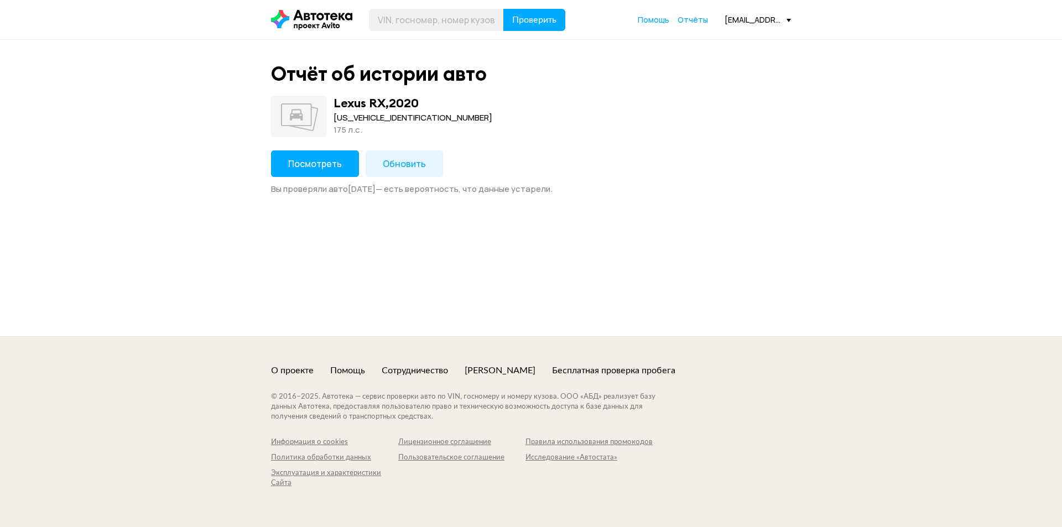
click at [304, 170] on button "Посмотреть" at bounding box center [315, 163] width 88 height 27
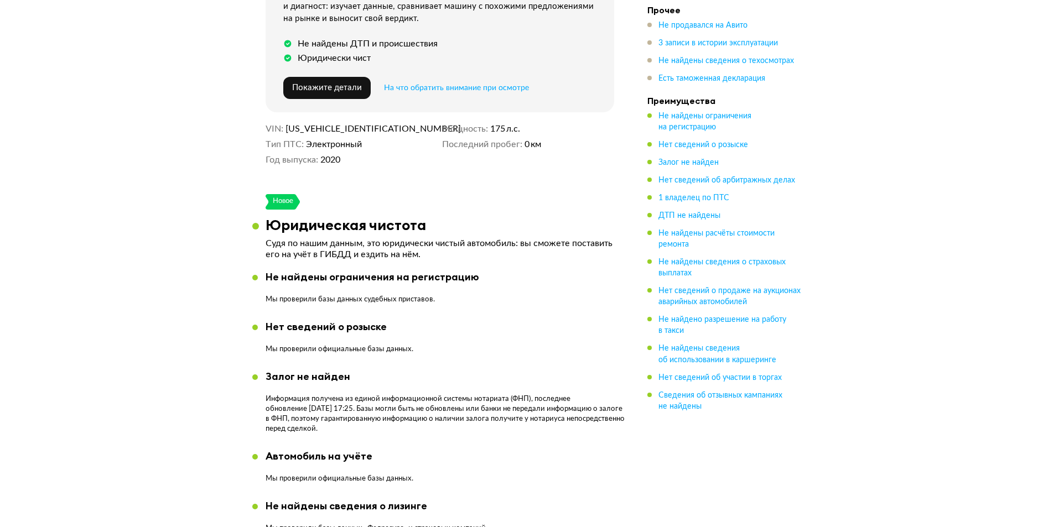
scroll to position [332, 0]
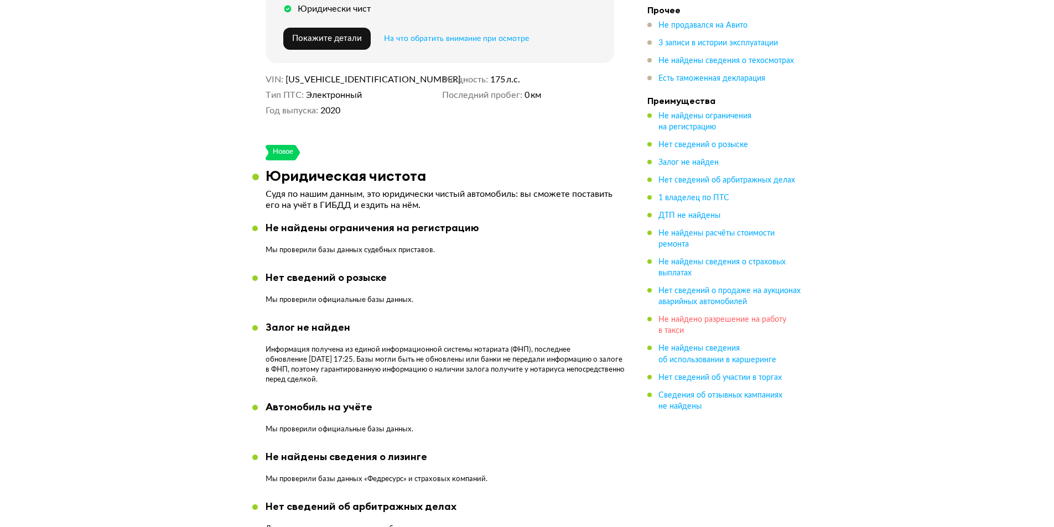
click at [693, 318] on span "Не найдено разрешение на работу в такси" at bounding box center [722, 325] width 128 height 19
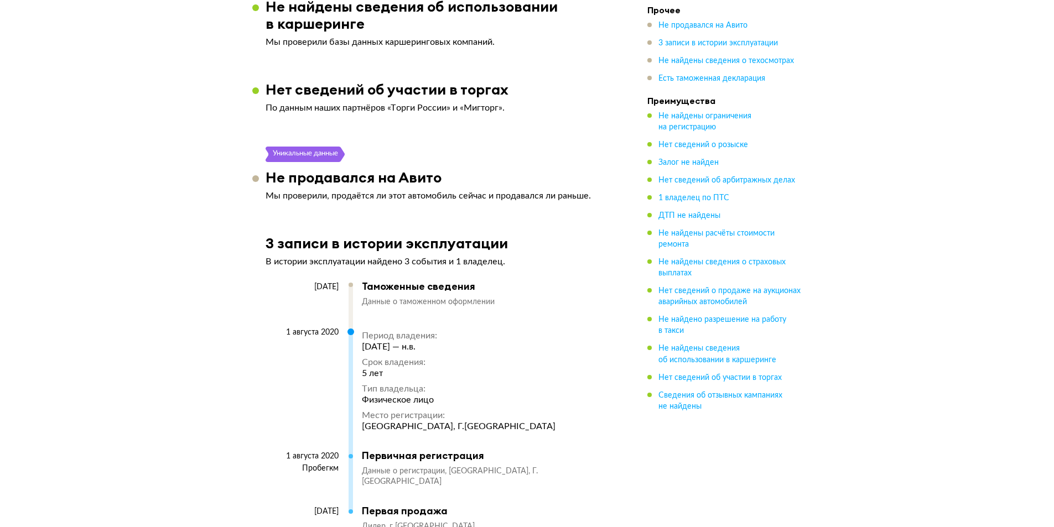
scroll to position [1543, 0]
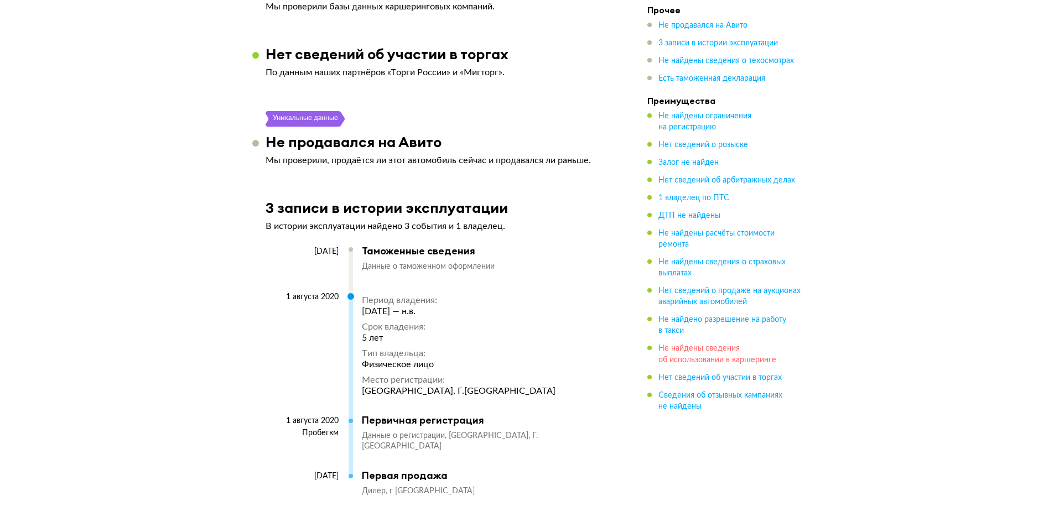
click at [722, 357] on span "Не найдены сведения об использовании в каршеринге" at bounding box center [717, 354] width 118 height 19
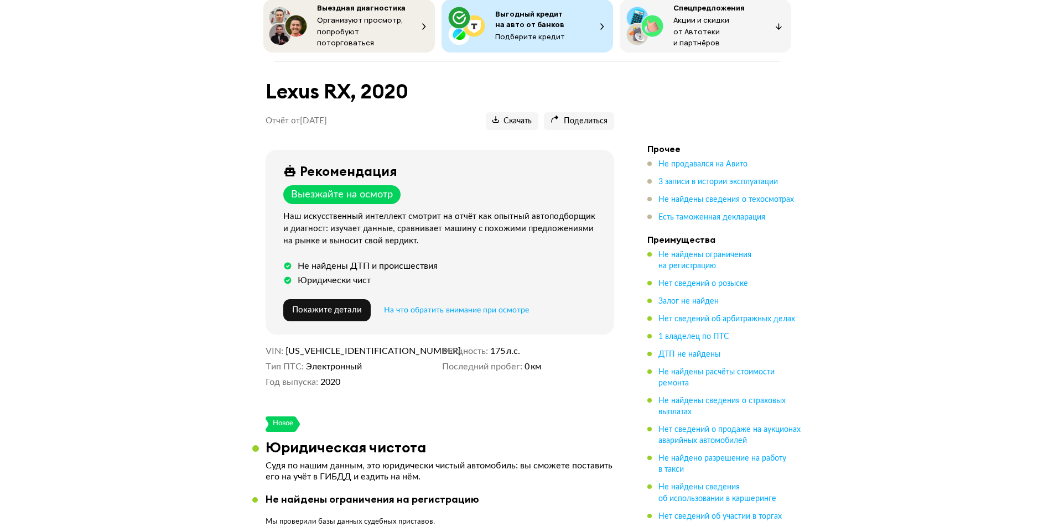
scroll to position [0, 0]
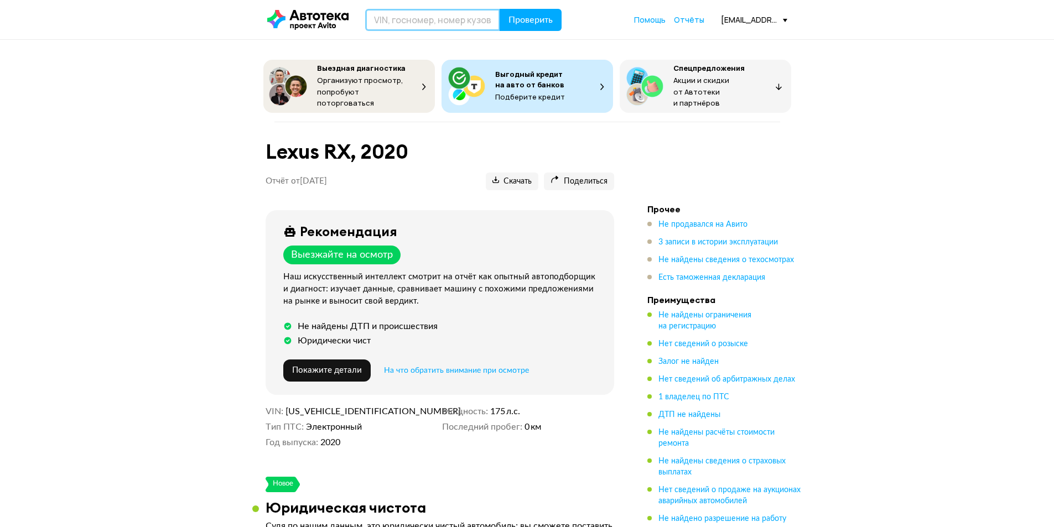
click at [411, 17] on input "text" at bounding box center [432, 20] width 135 height 22
paste input "[US_VEHICLE_IDENTIFICATION_NUMBER]"
type input "[US_VEHICLE_IDENTIFICATION_NUMBER]"
click at [512, 30] on button "Проверить" at bounding box center [531, 20] width 62 height 22
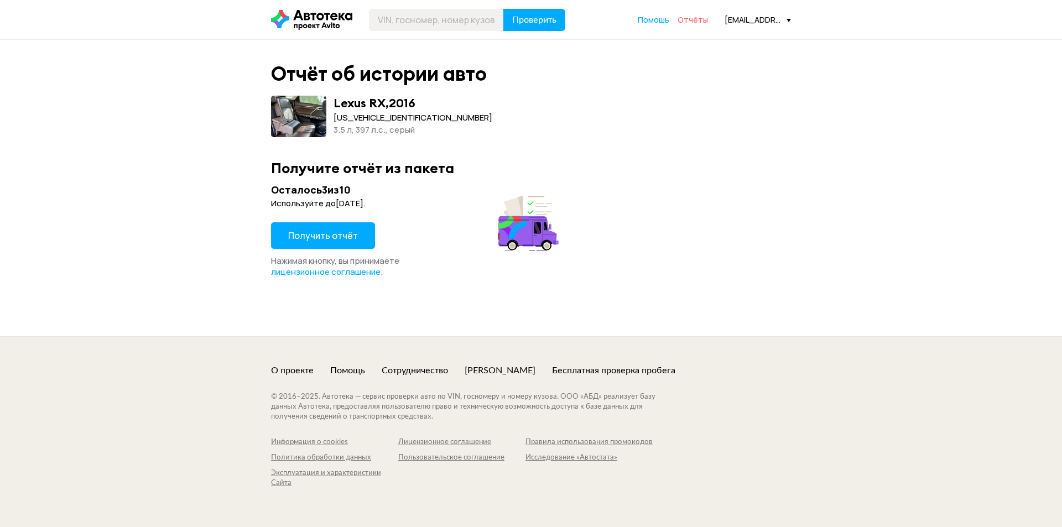
click at [706, 22] on span "Отчёты" at bounding box center [693, 19] width 30 height 11
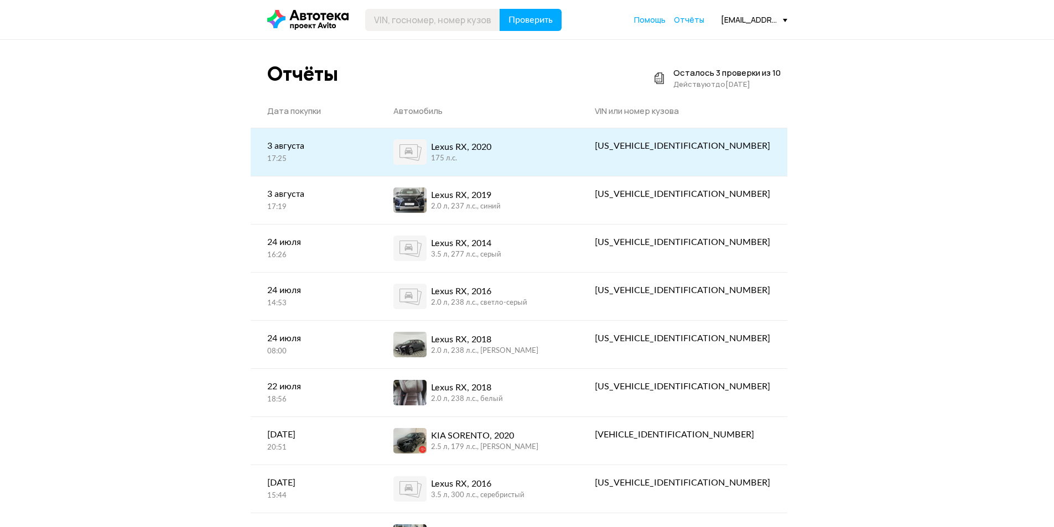
click at [491, 163] on div "175 л.c." at bounding box center [461, 159] width 60 height 10
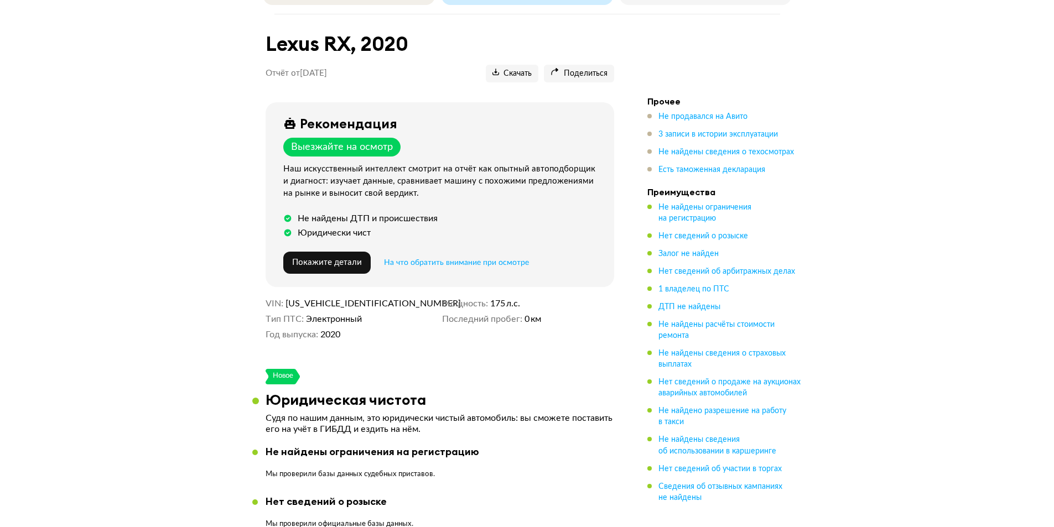
scroll to position [111, 0]
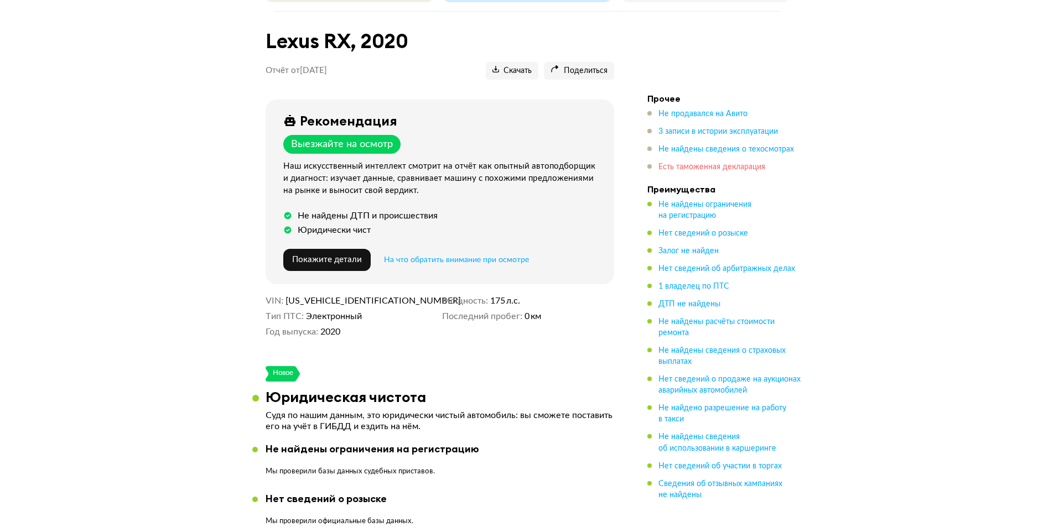
click at [724, 163] on span "Есть таможенная декларация" at bounding box center [711, 167] width 107 height 8
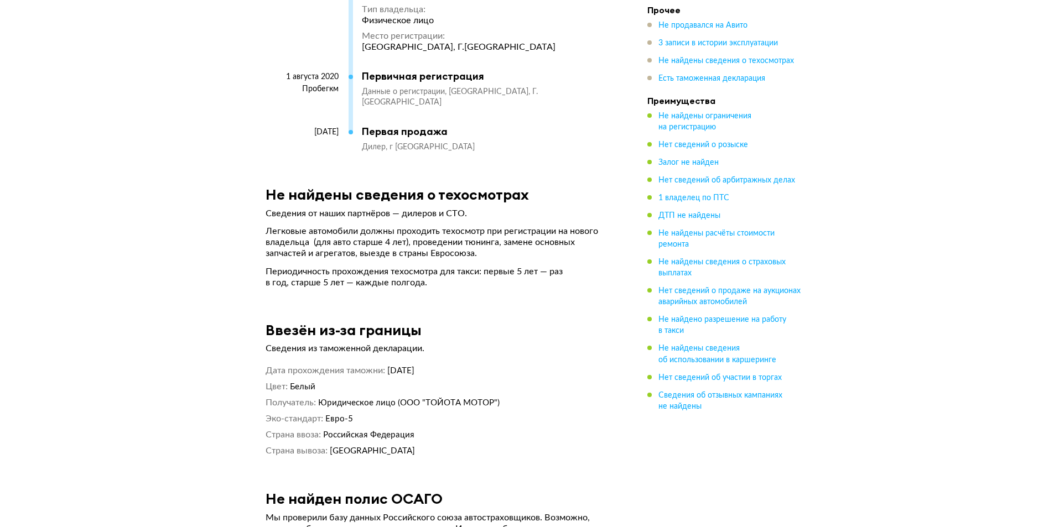
scroll to position [2182, 0]
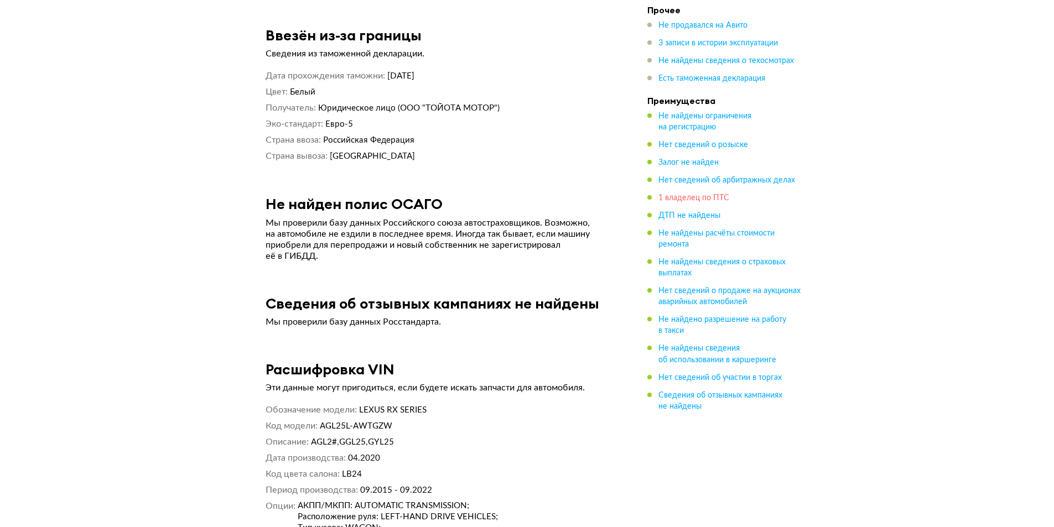
click at [701, 201] on span "1 владелец по ПТС" at bounding box center [693, 198] width 71 height 8
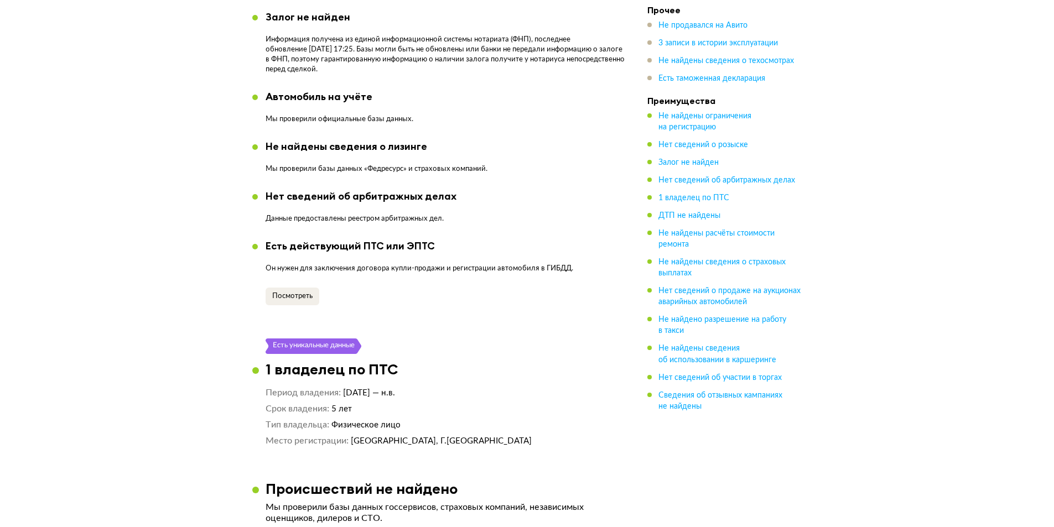
scroll to position [644, 0]
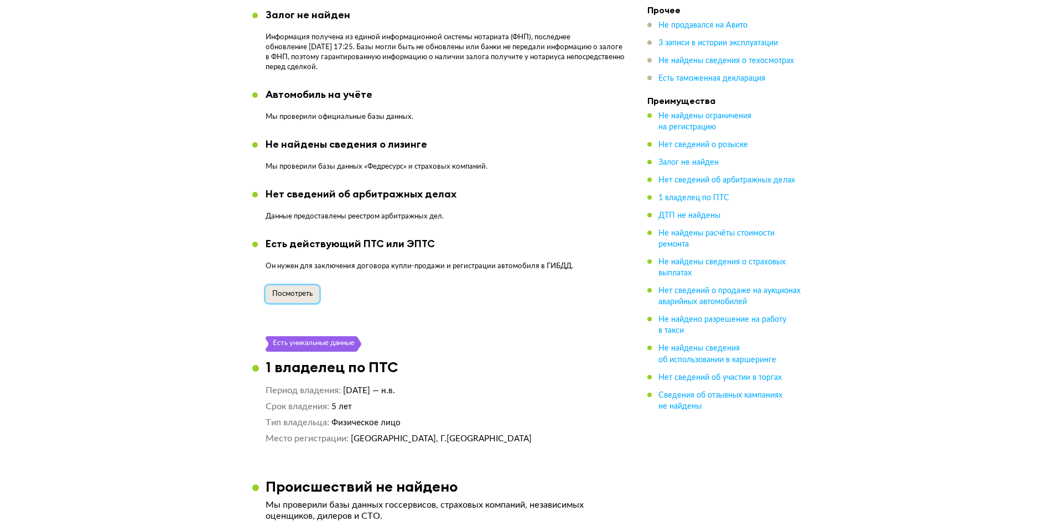
click at [294, 290] on span "Посмотреть" at bounding box center [292, 293] width 40 height 7
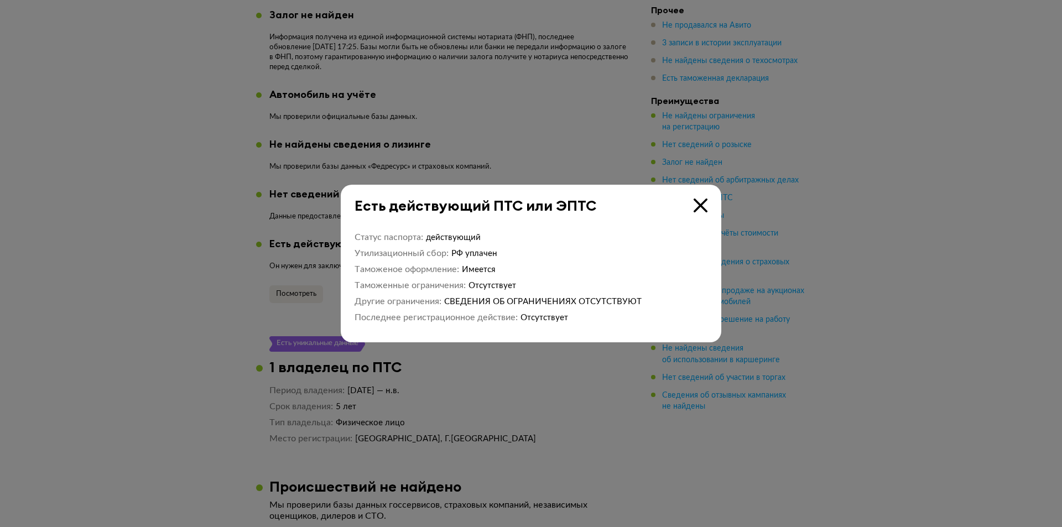
click at [694, 210] on icon at bounding box center [701, 206] width 14 height 14
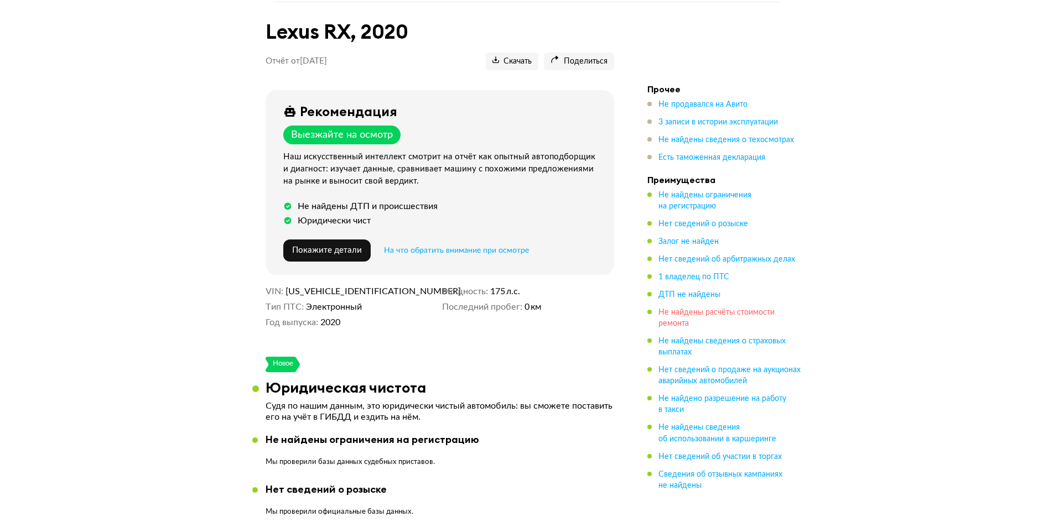
scroll to position [147, 0]
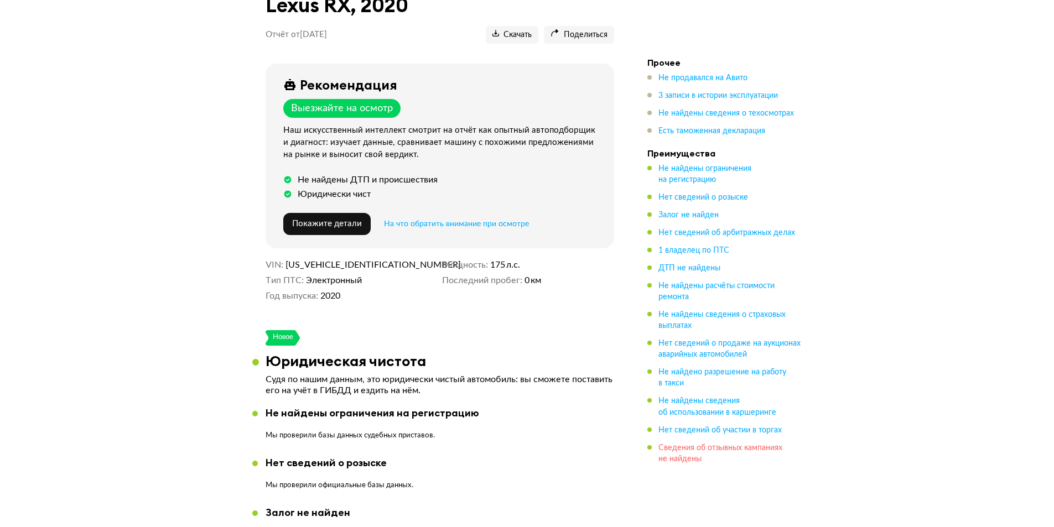
click at [685, 446] on span "Сведения об отзывных кампаниях не найдены" at bounding box center [720, 453] width 124 height 19
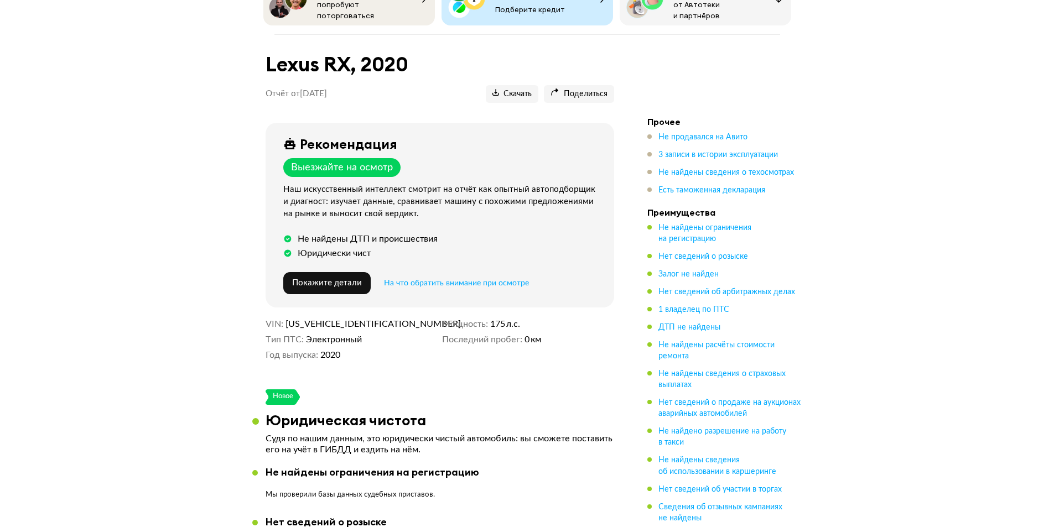
scroll to position [0, 0]
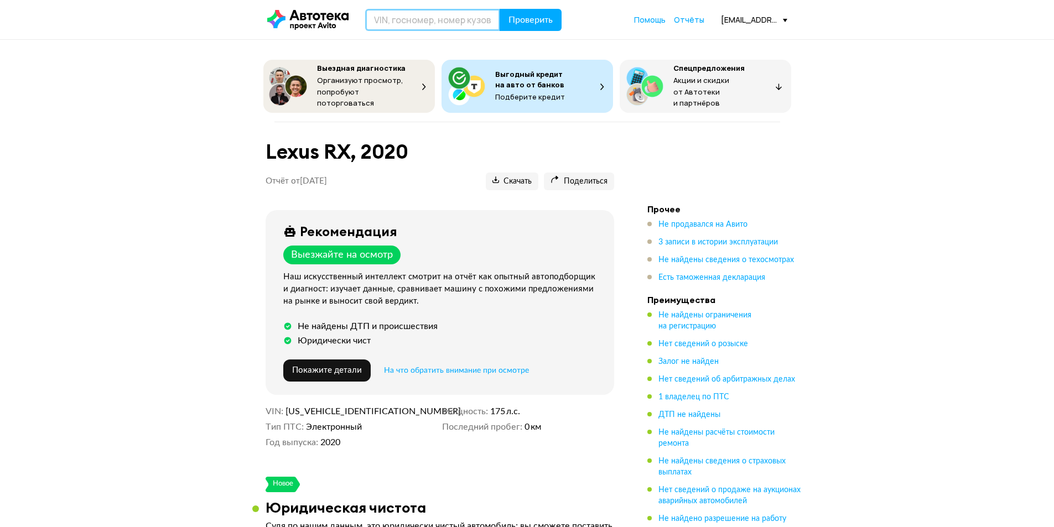
click at [410, 21] on input "text" at bounding box center [432, 20] width 135 height 22
paste input "[US_VEHICLE_IDENTIFICATION_NUMBER]"
type input "[US_VEHICLE_IDENTIFICATION_NUMBER]"
click at [542, 26] on button "Проверить" at bounding box center [531, 20] width 62 height 22
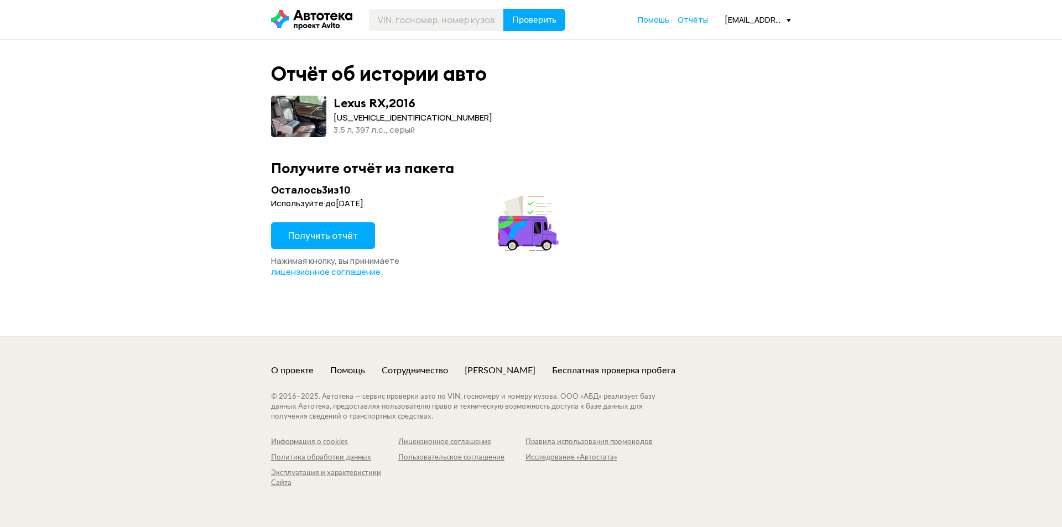
click at [325, 236] on span "Получить отчёт" at bounding box center [323, 236] width 70 height 12
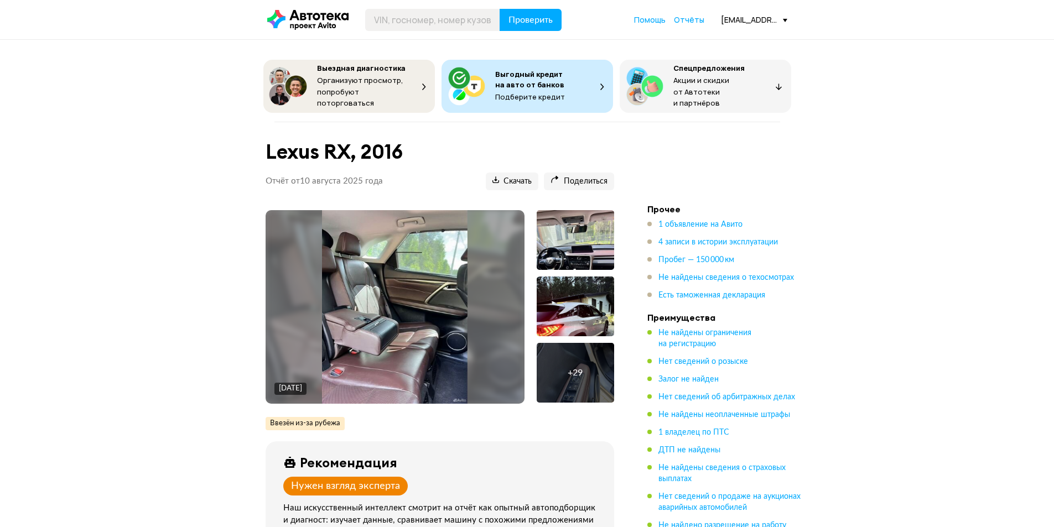
click at [700, 221] on span "1 объявление на Авито" at bounding box center [700, 225] width 84 height 8
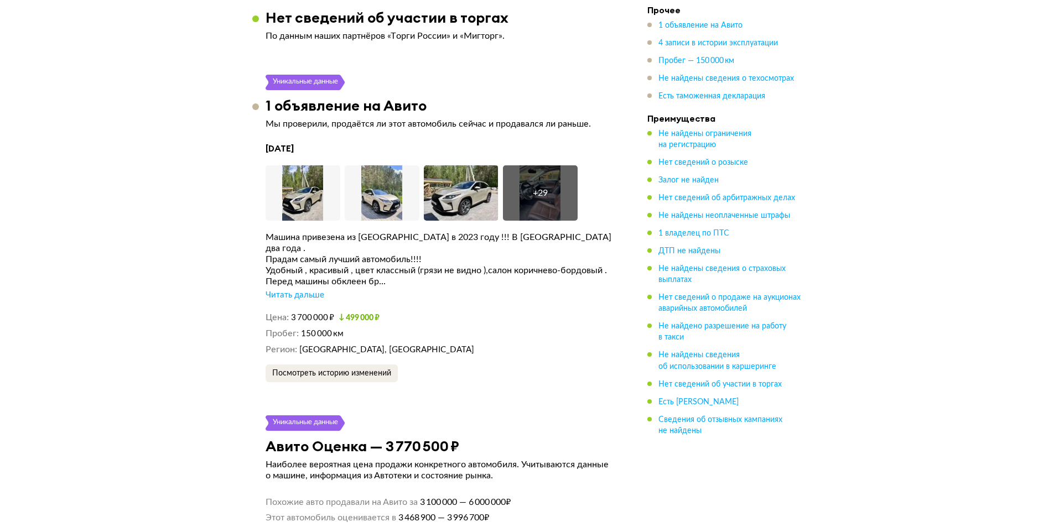
scroll to position [1914, 0]
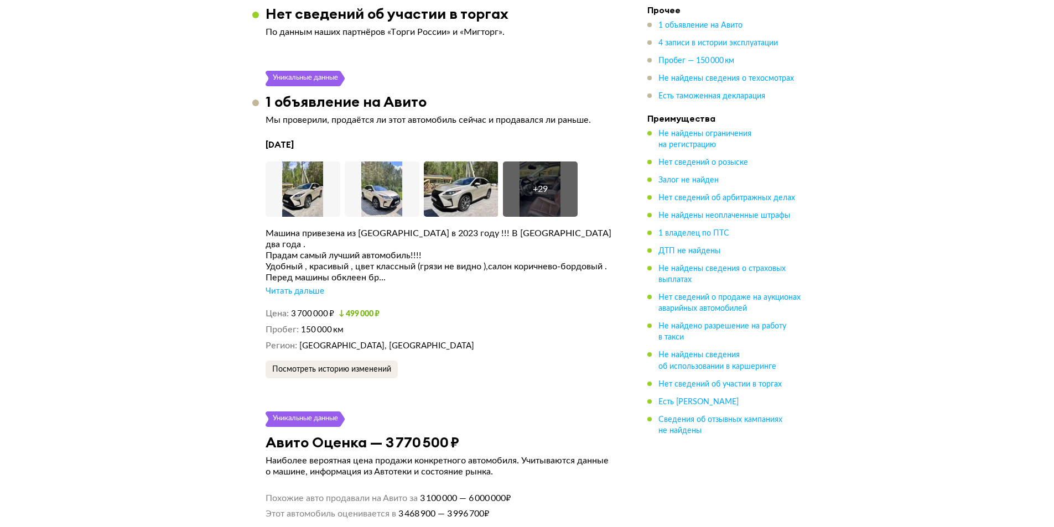
click at [306, 286] on div "Читать дальше" at bounding box center [295, 291] width 59 height 11
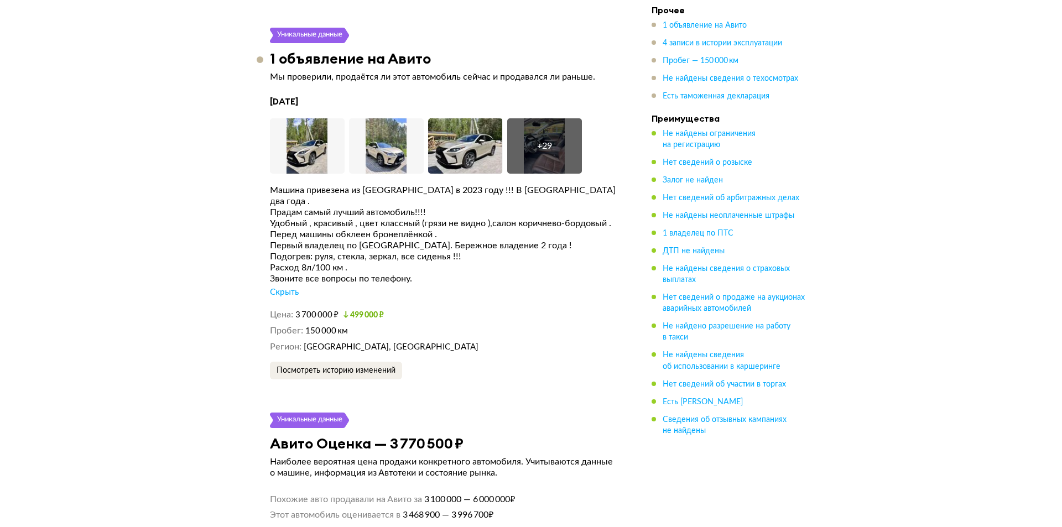
scroll to position [2025, 0]
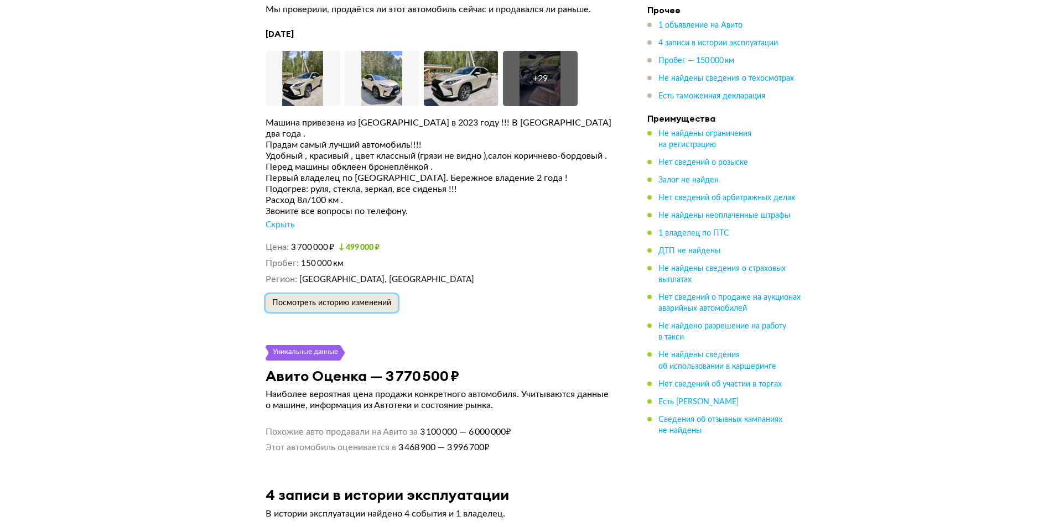
click at [335, 299] on span "Посмотреть историю изменений" at bounding box center [331, 303] width 119 height 8
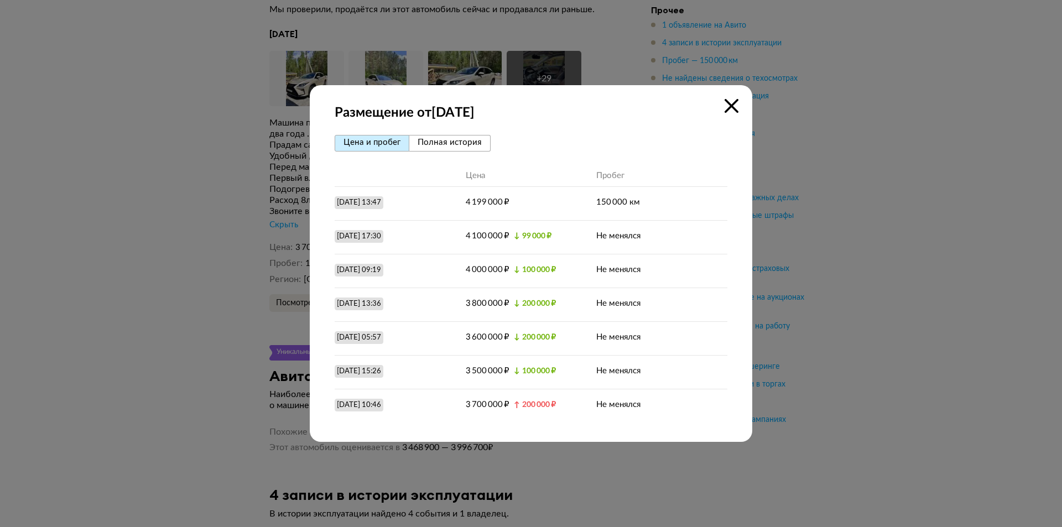
click at [448, 148] on button "Полная история" at bounding box center [449, 143] width 81 height 17
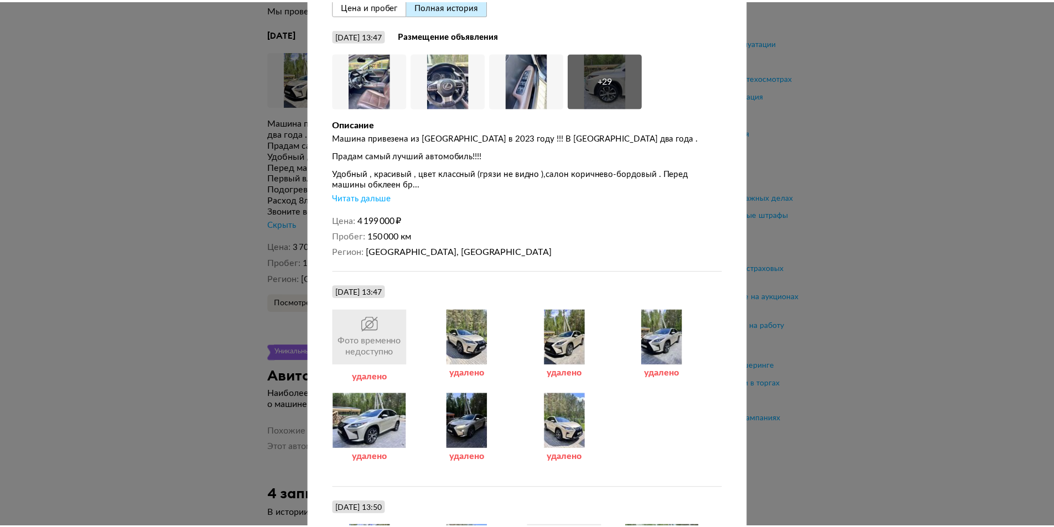
scroll to position [0, 0]
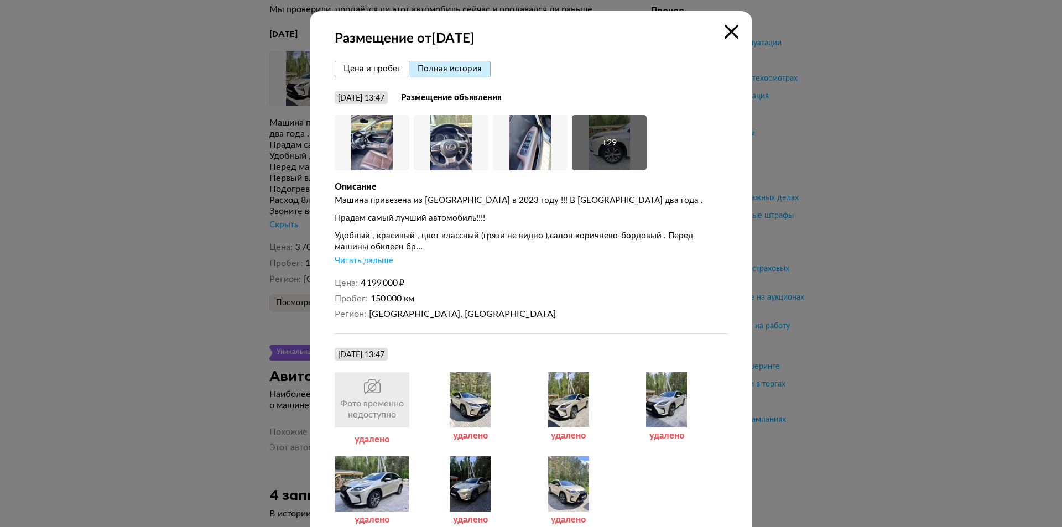
click at [728, 37] on icon at bounding box center [732, 32] width 14 height 14
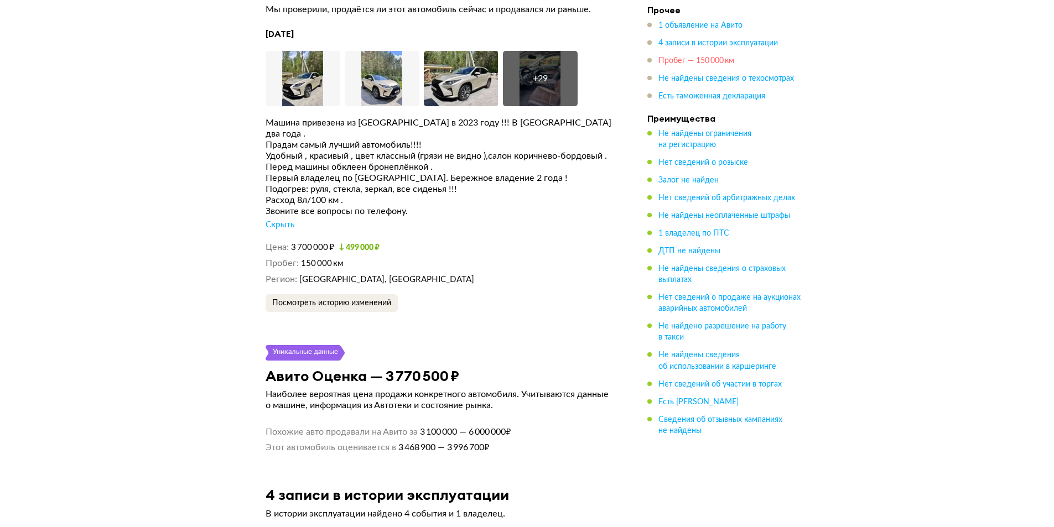
click at [703, 63] on span "Пробег — 150 000 км" at bounding box center [696, 61] width 76 height 8
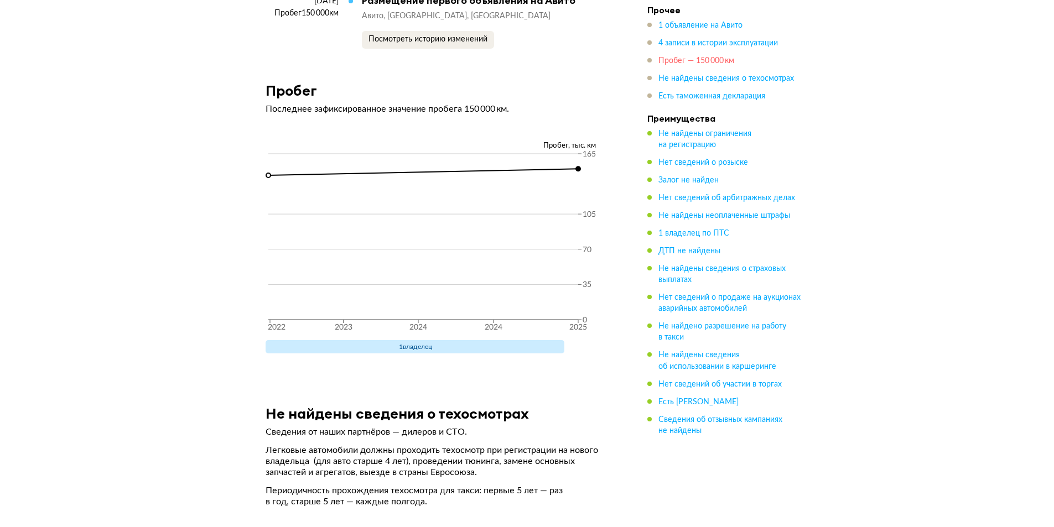
scroll to position [2823, 0]
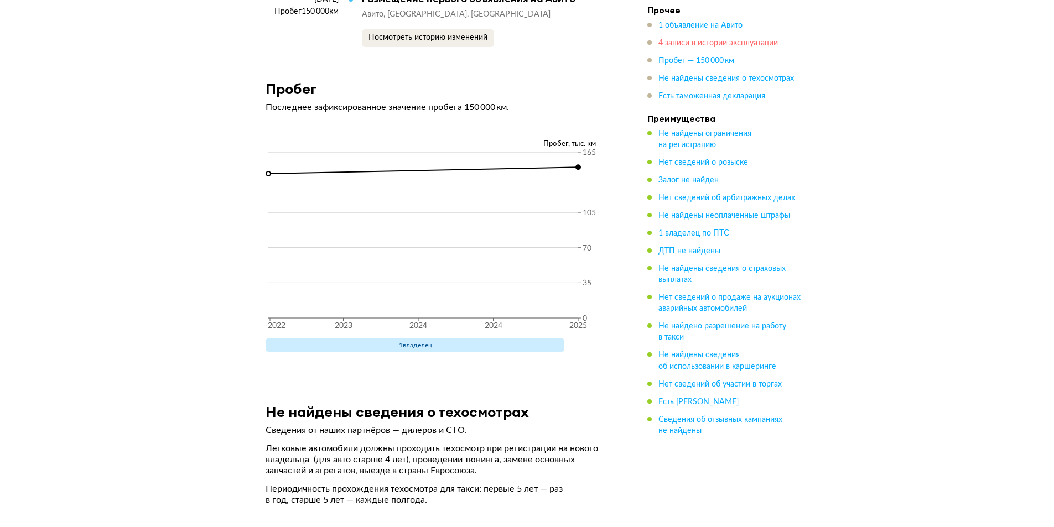
click at [684, 41] on span "4 записи в истории эксплуатации" at bounding box center [717, 43] width 119 height 8
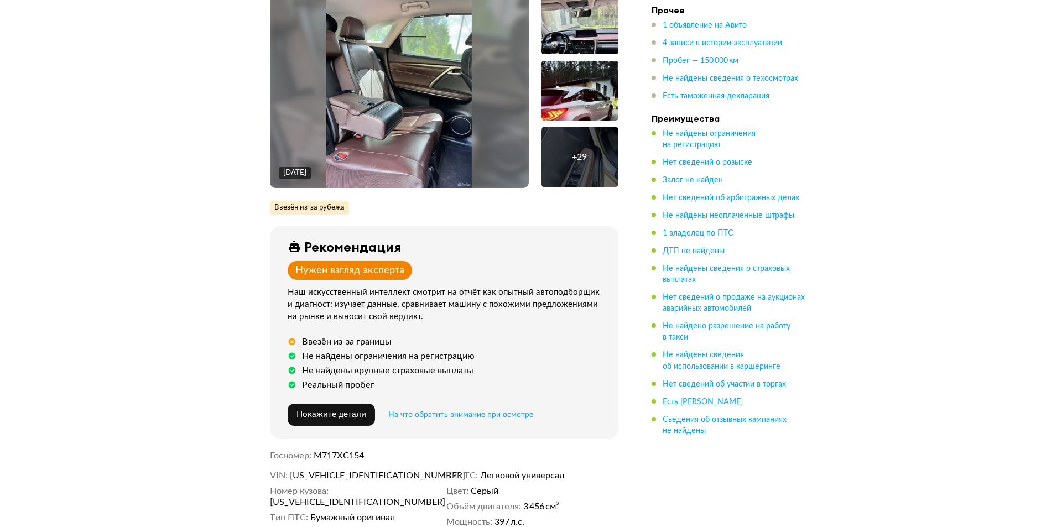
scroll to position [0, 0]
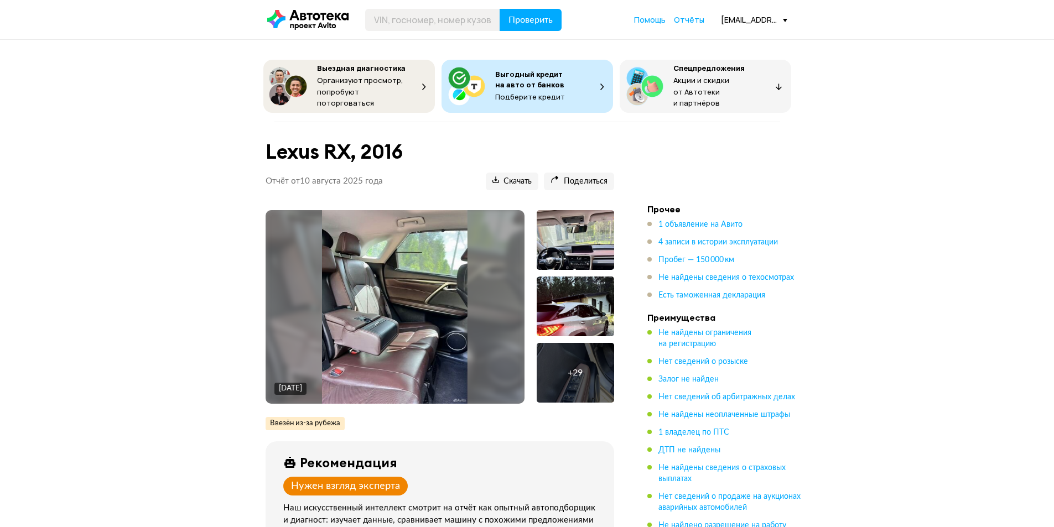
click at [413, 298] on img at bounding box center [394, 307] width 145 height 194
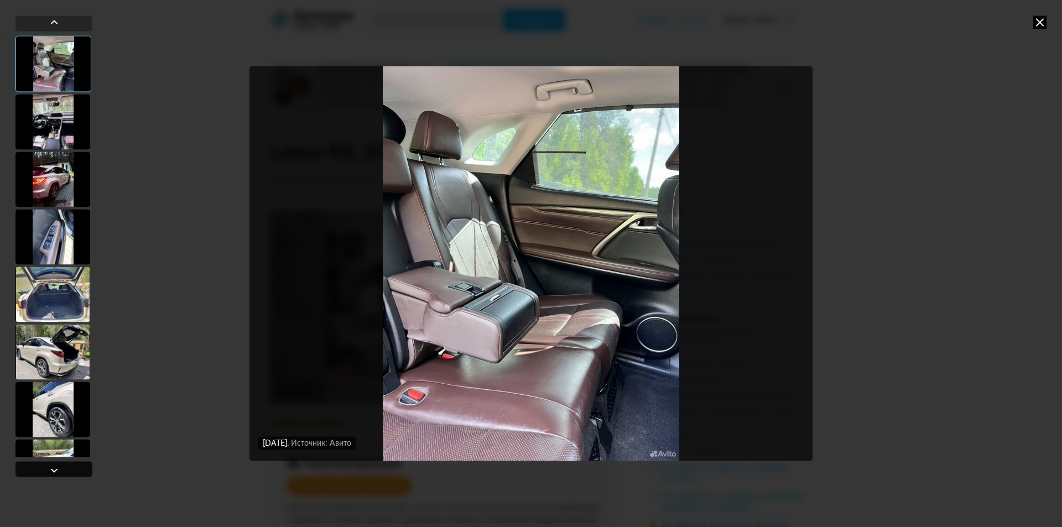
click at [57, 468] on div at bounding box center [54, 470] width 13 height 13
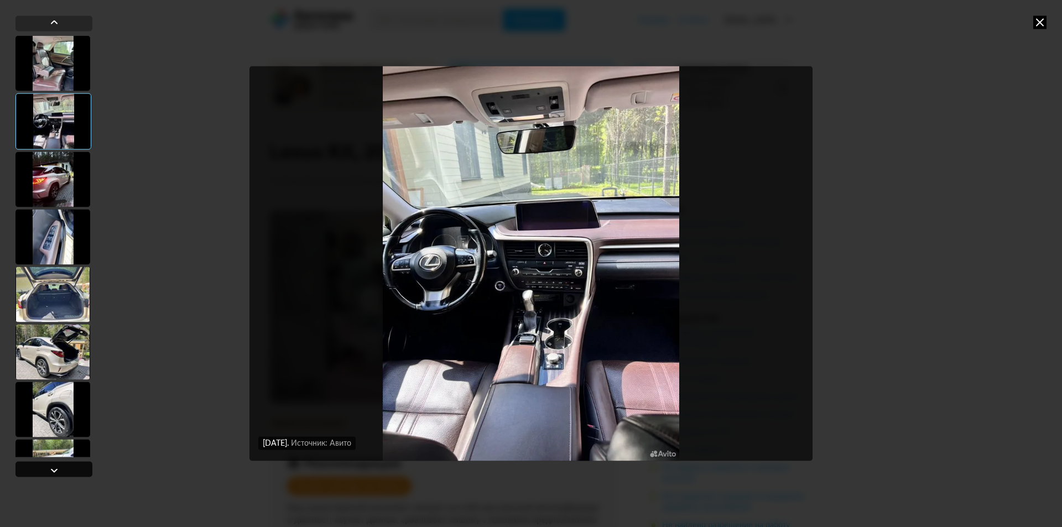
click at [56, 468] on div at bounding box center [54, 470] width 13 height 13
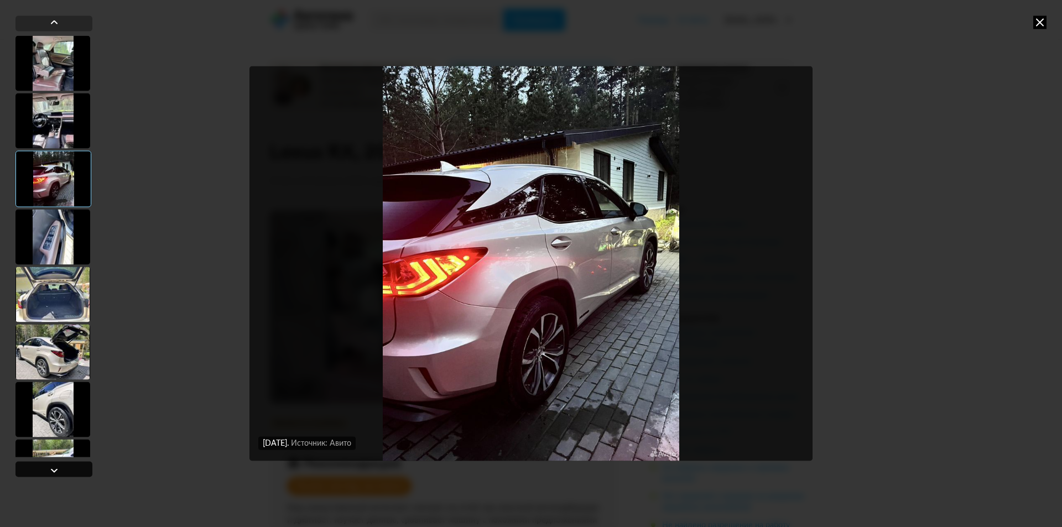
click at [55, 468] on div at bounding box center [54, 470] width 13 height 13
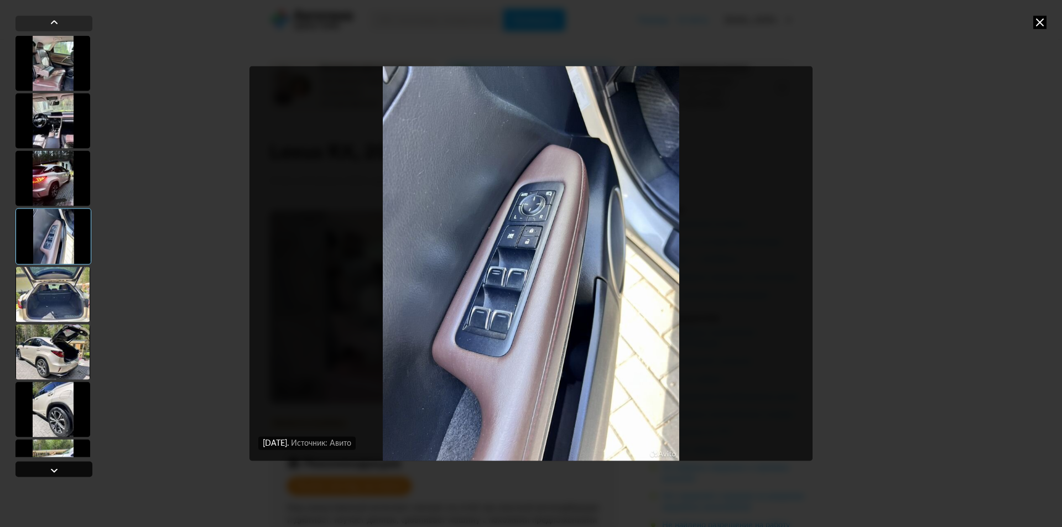
click at [55, 468] on div at bounding box center [54, 470] width 13 height 13
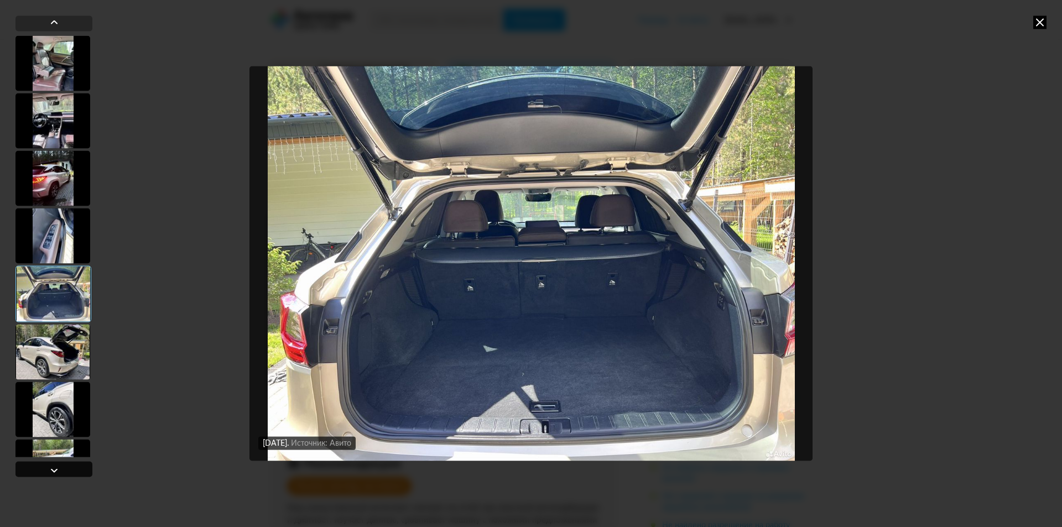
click at [54, 469] on div at bounding box center [54, 470] width 13 height 13
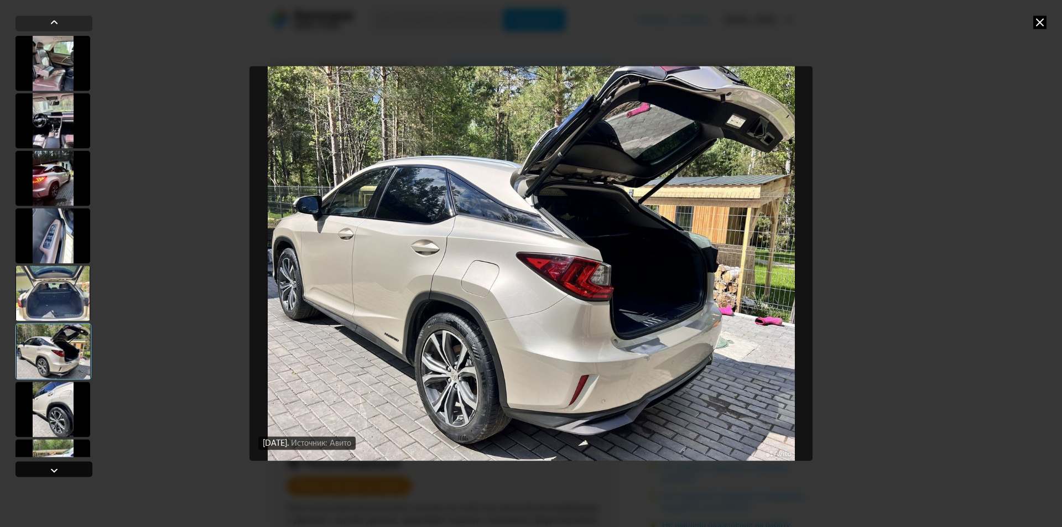
click at [54, 469] on div at bounding box center [54, 470] width 13 height 13
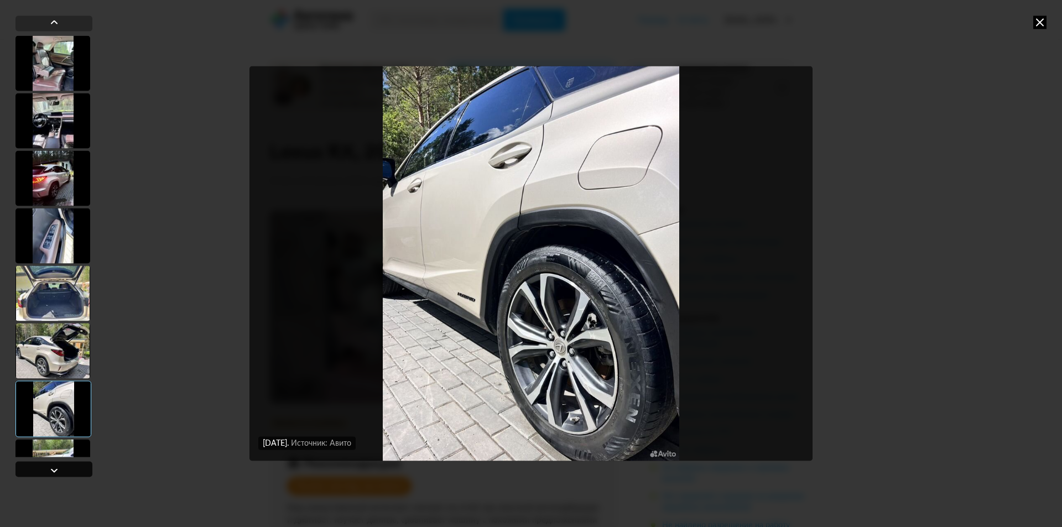
click at [54, 469] on div at bounding box center [54, 470] width 13 height 13
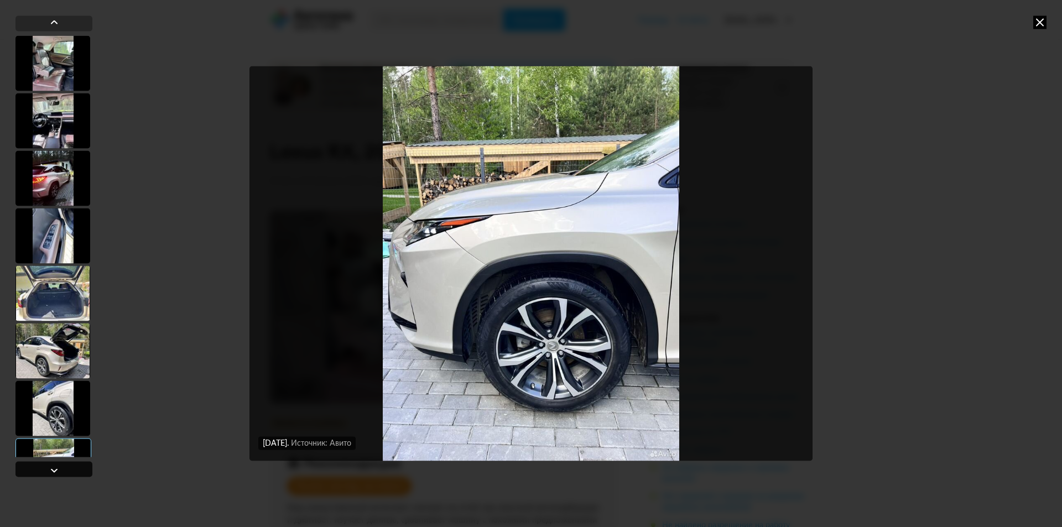
click at [54, 469] on div at bounding box center [54, 470] width 13 height 13
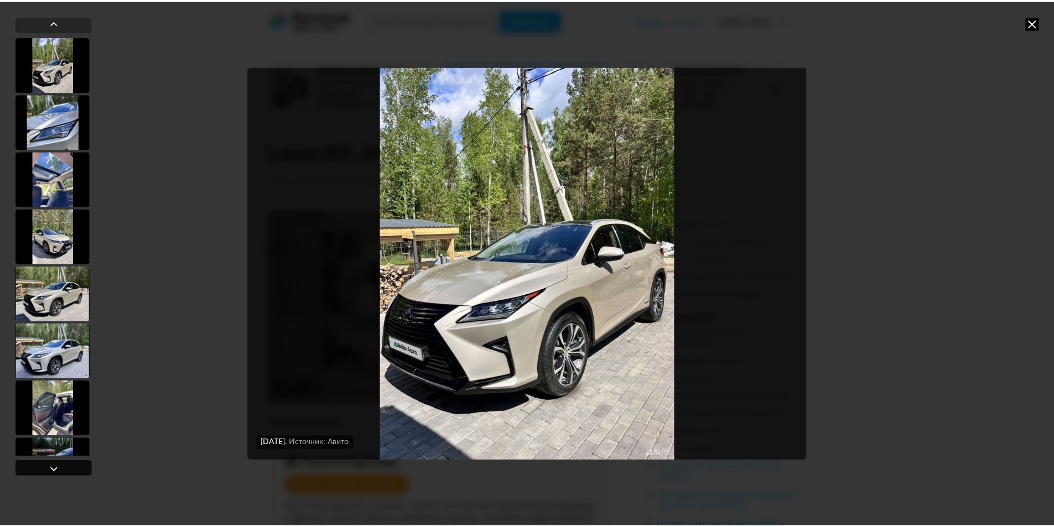
scroll to position [460, 0]
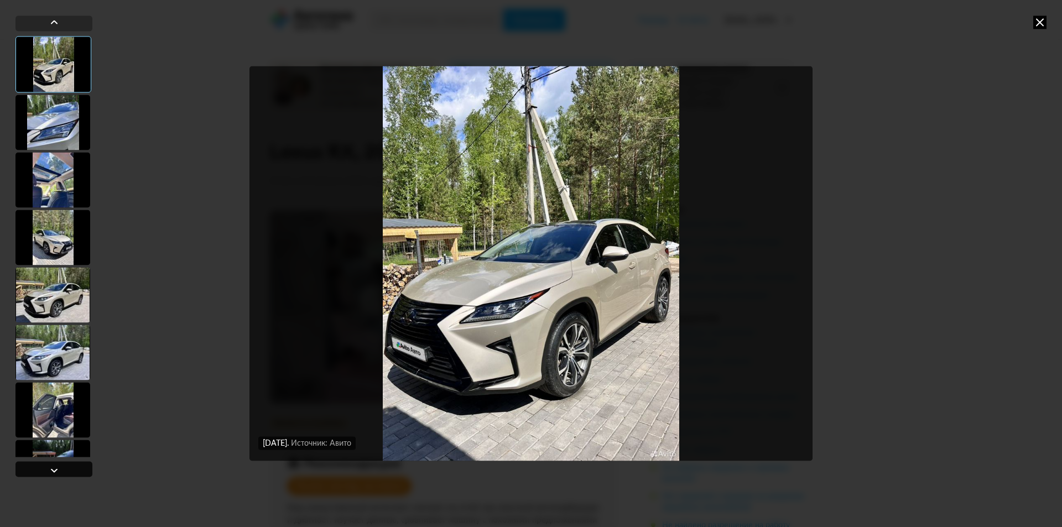
click at [54, 469] on div at bounding box center [54, 470] width 13 height 13
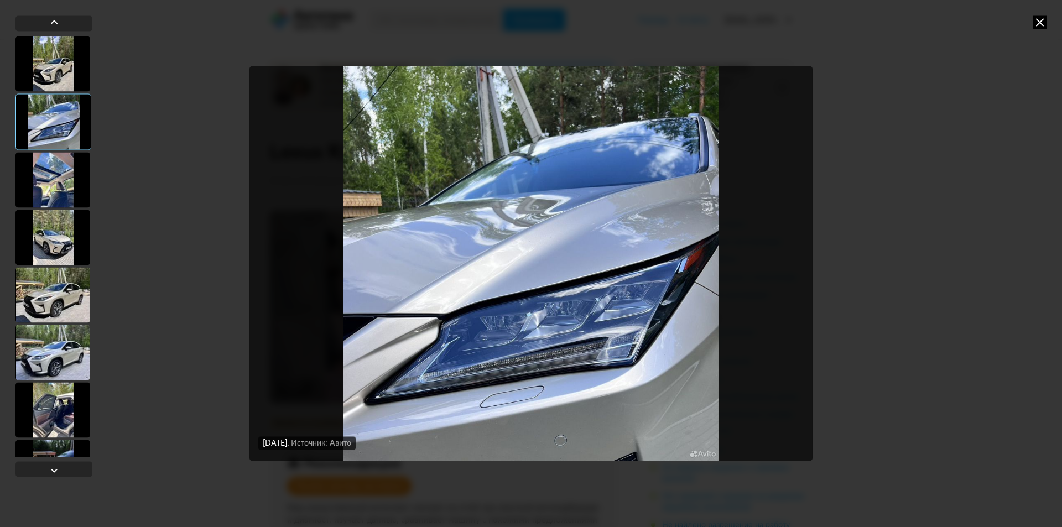
click at [45, 305] on div at bounding box center [52, 294] width 75 height 55
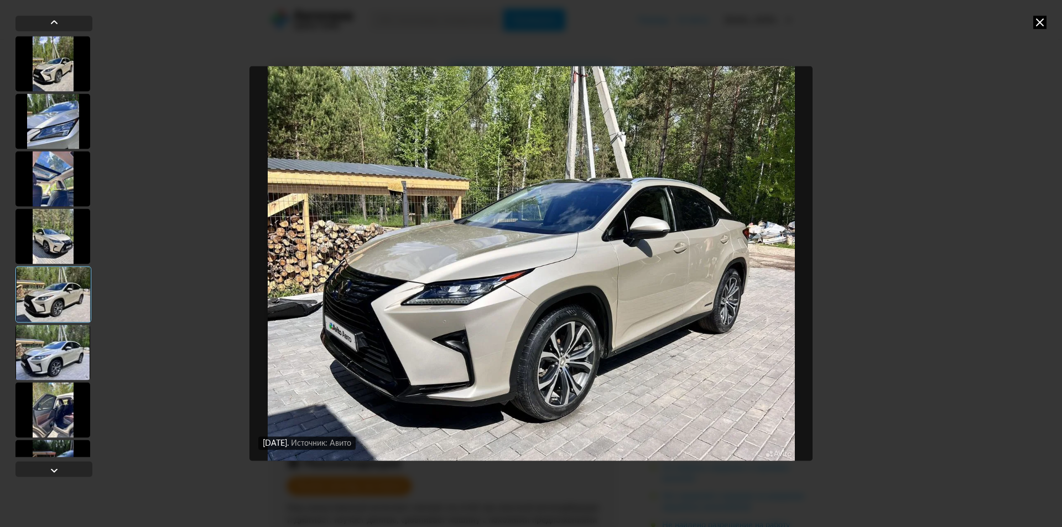
click at [1039, 20] on icon at bounding box center [1039, 21] width 13 height 13
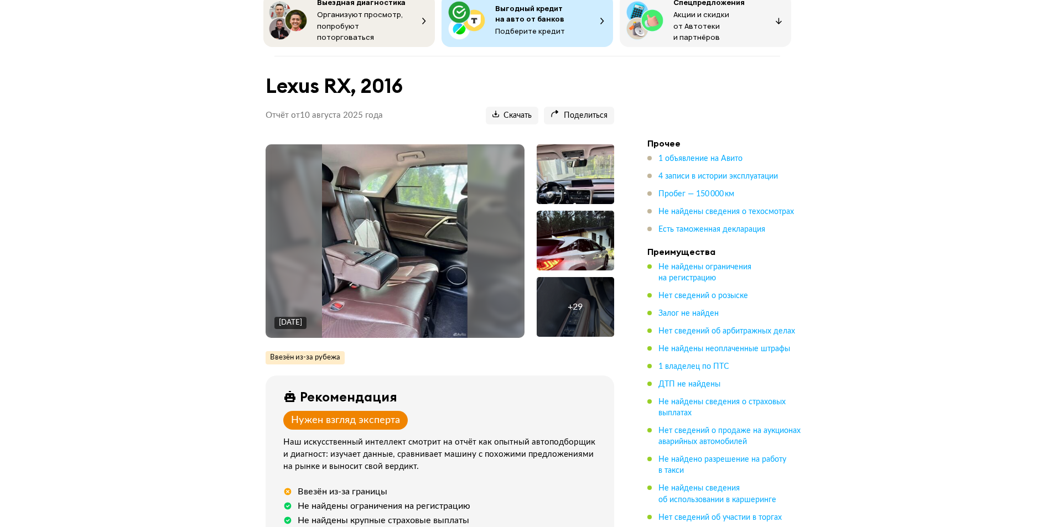
scroll to position [55, 0]
